Goal: Check status: Check status

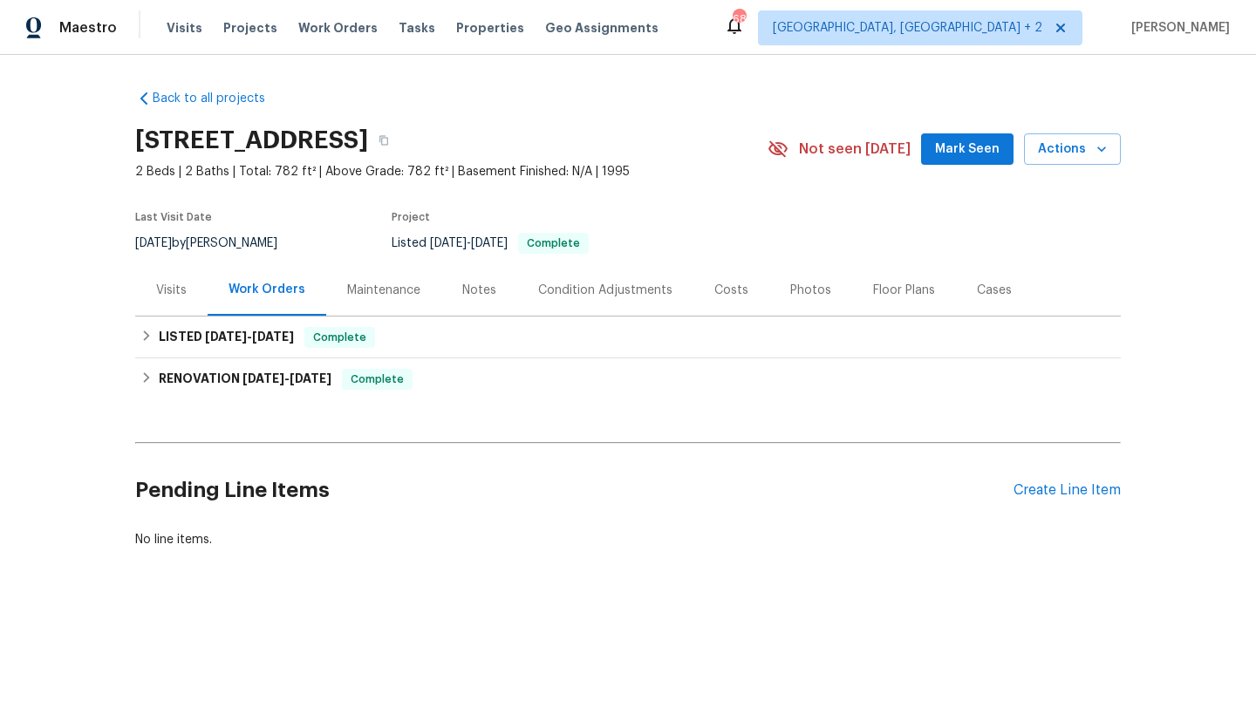
click at [391, 303] on div "Maintenance" at bounding box center [383, 289] width 115 height 51
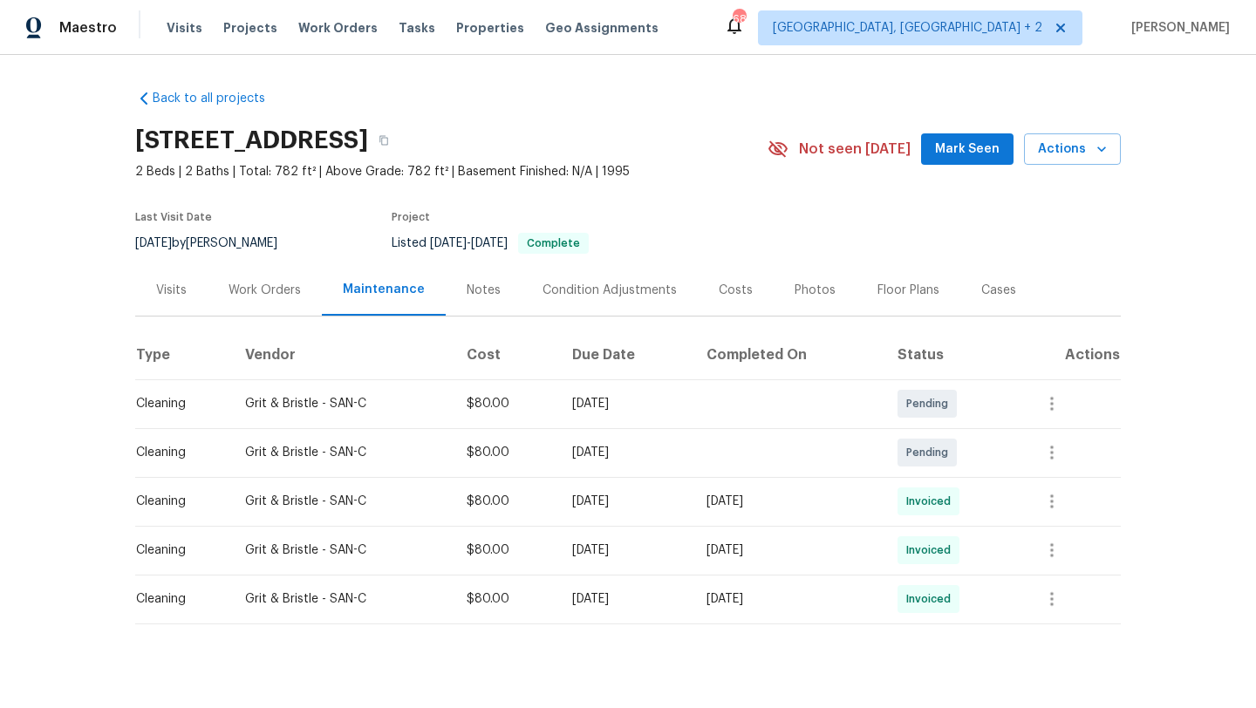
scroll to position [20, 0]
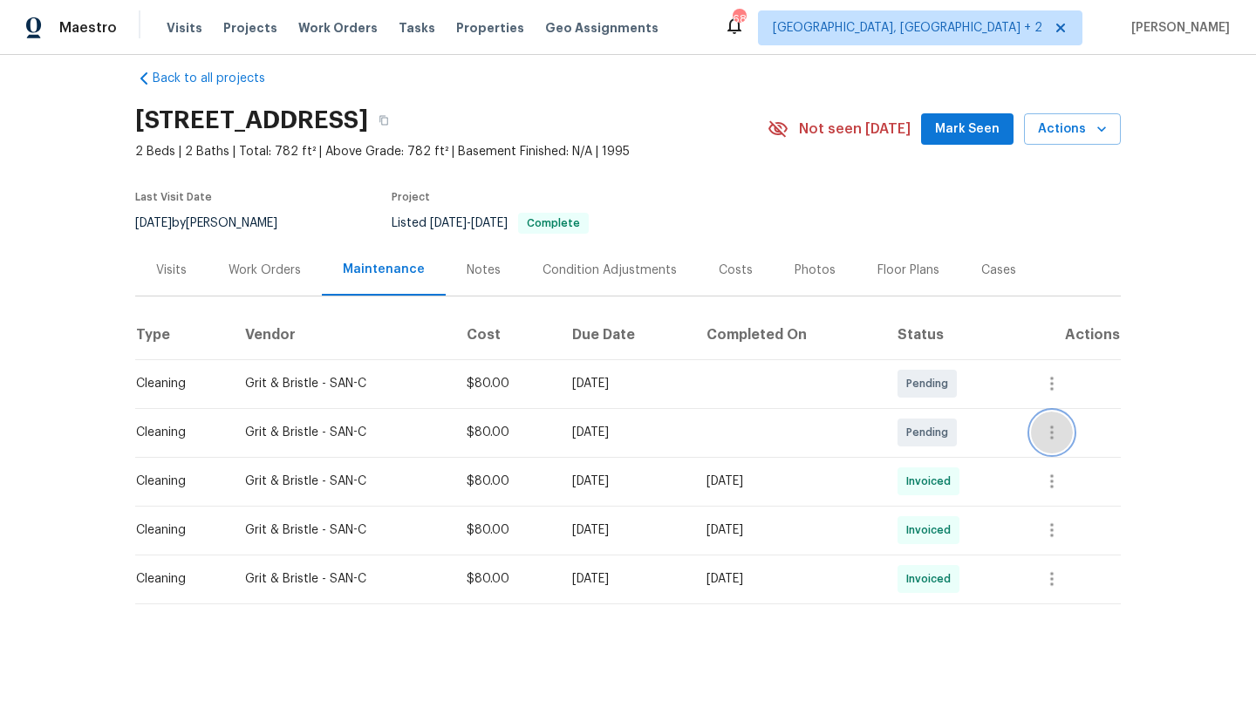
click at [1051, 427] on button "button" at bounding box center [1052, 433] width 42 height 42
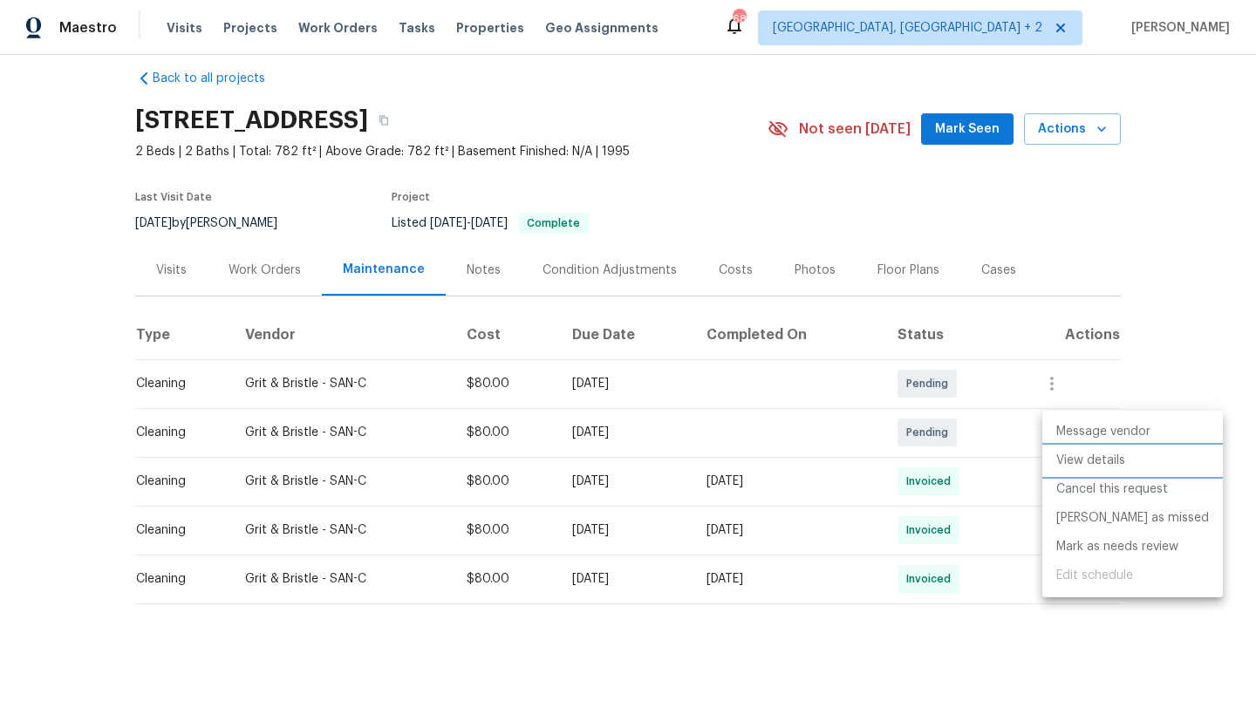
click at [1078, 459] on li "View details" at bounding box center [1132, 460] width 180 height 29
click at [1194, 136] on div at bounding box center [628, 354] width 1256 height 708
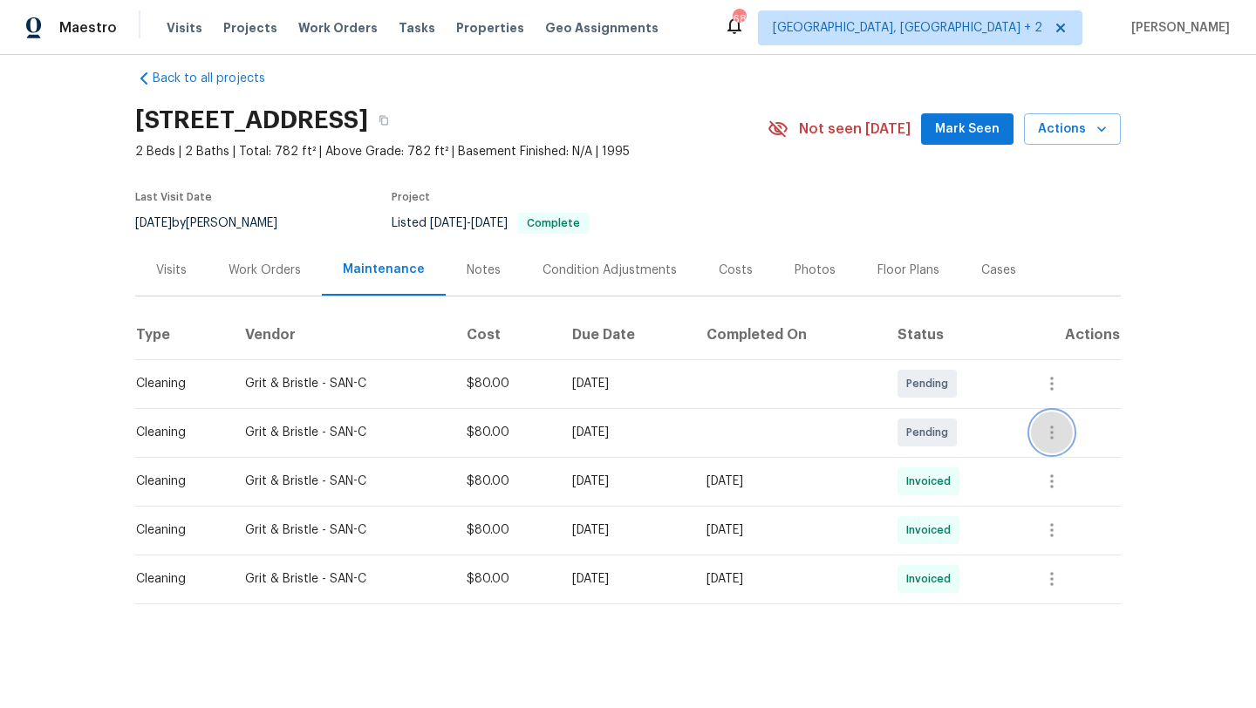
click at [1062, 431] on icon "button" at bounding box center [1051, 432] width 21 height 21
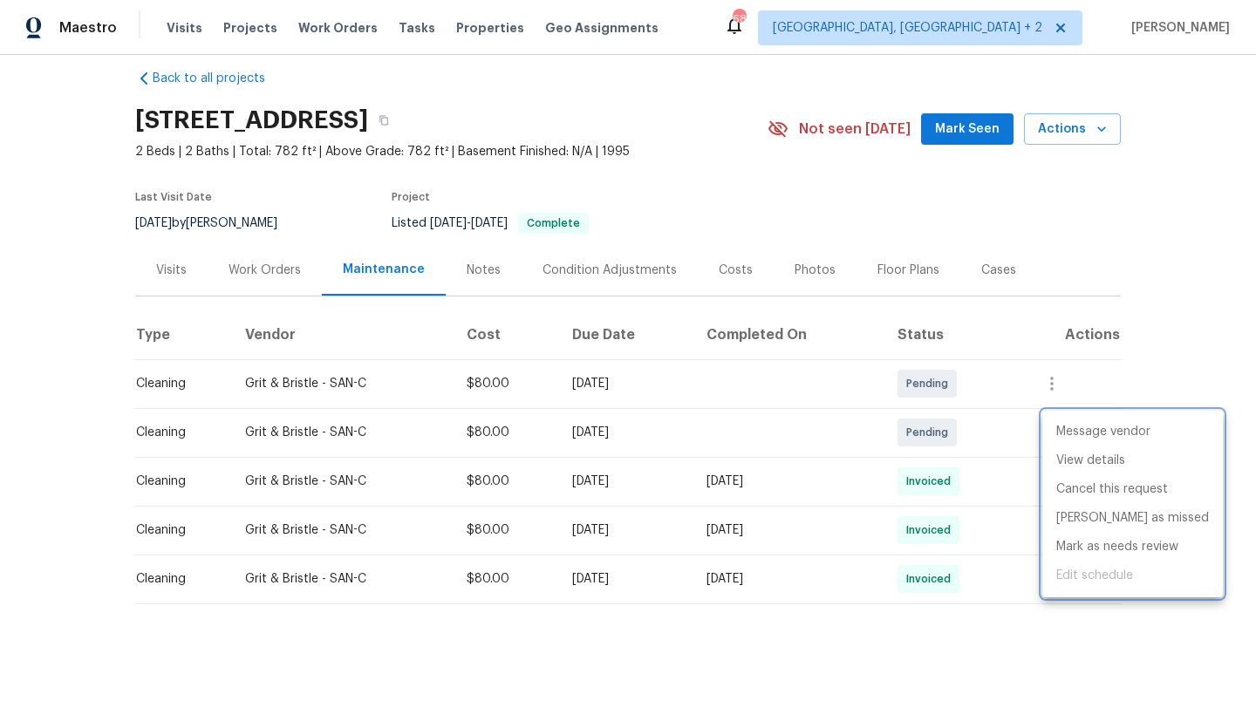
click at [1139, 260] on div at bounding box center [628, 354] width 1256 height 708
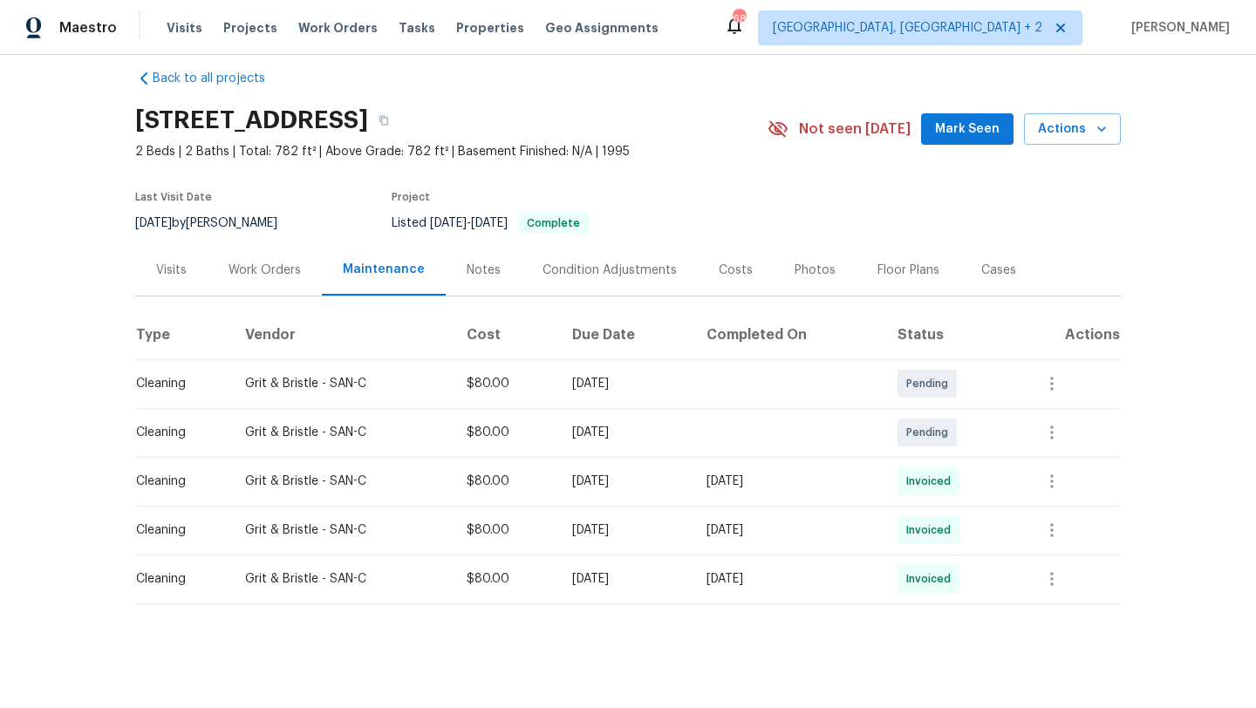
click at [1141, 356] on div "Back to all projects [STREET_ADDRESS] 2 Beds | 2 Baths | Total: 782 ft² | Above…" at bounding box center [628, 381] width 1256 height 653
click at [1053, 427] on icon "button" at bounding box center [1051, 432] width 3 height 14
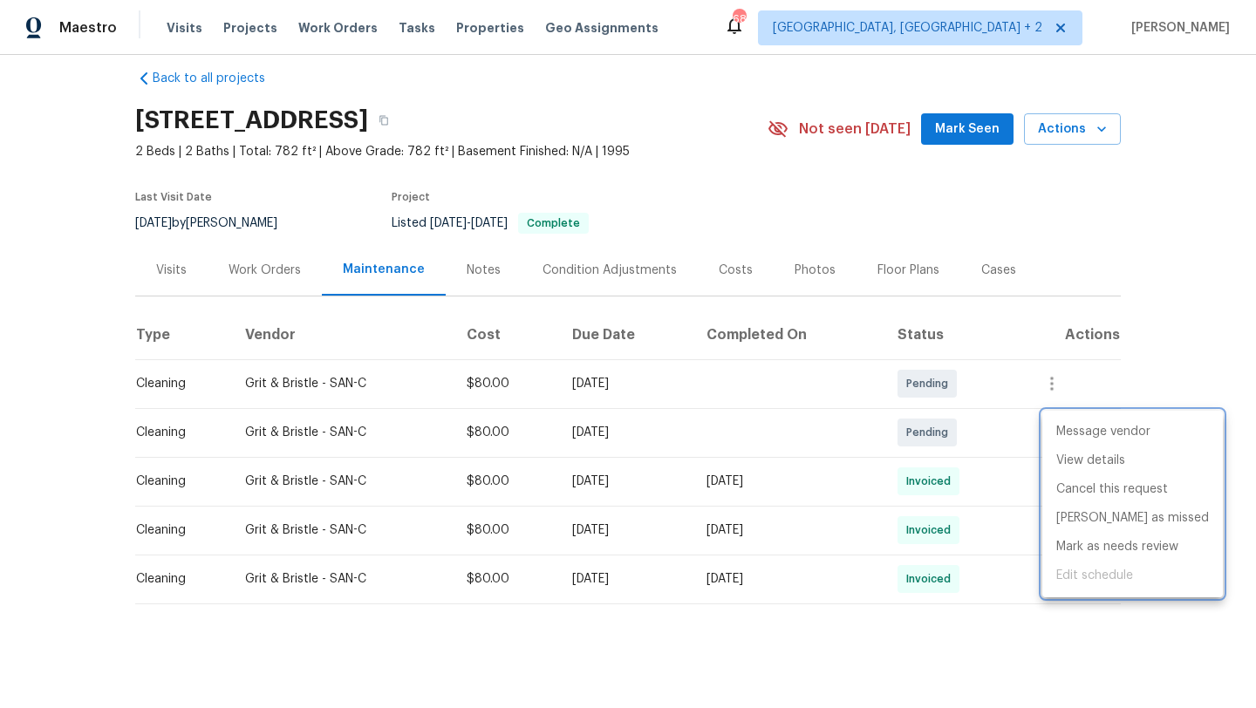
click at [1227, 193] on div at bounding box center [628, 354] width 1256 height 708
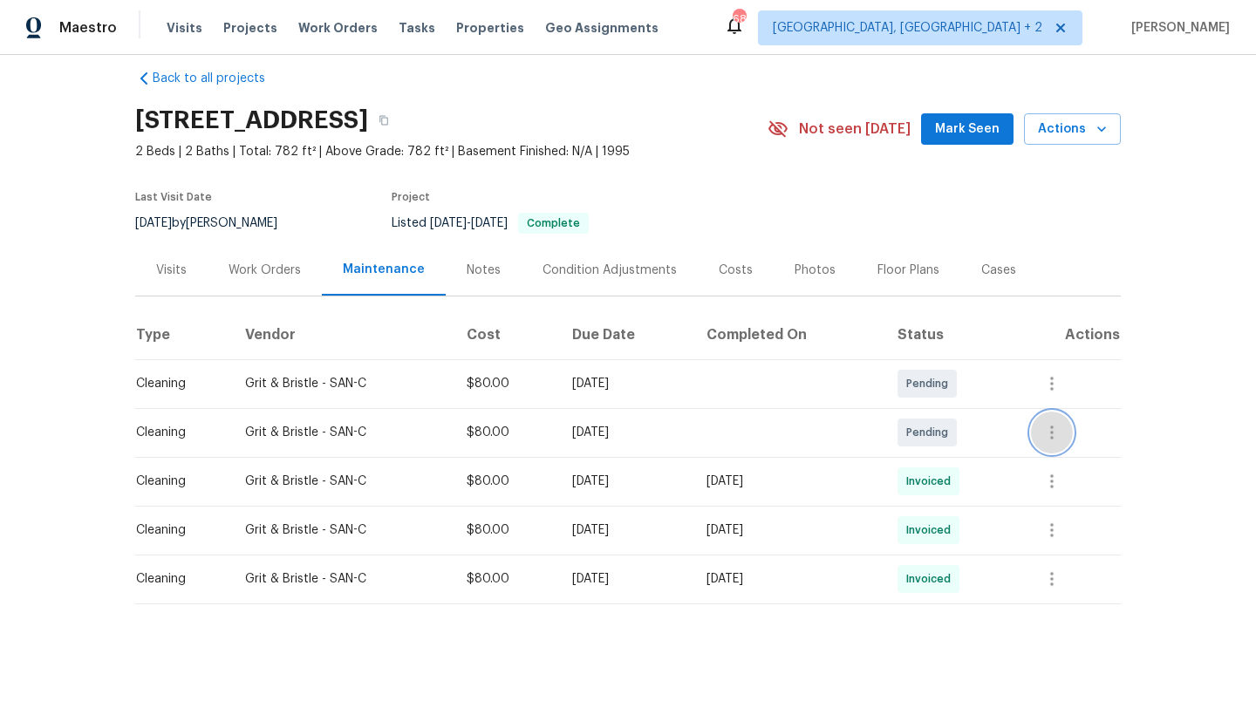
click at [1062, 432] on icon "button" at bounding box center [1051, 432] width 21 height 21
